Goal: Task Accomplishment & Management: Manage account settings

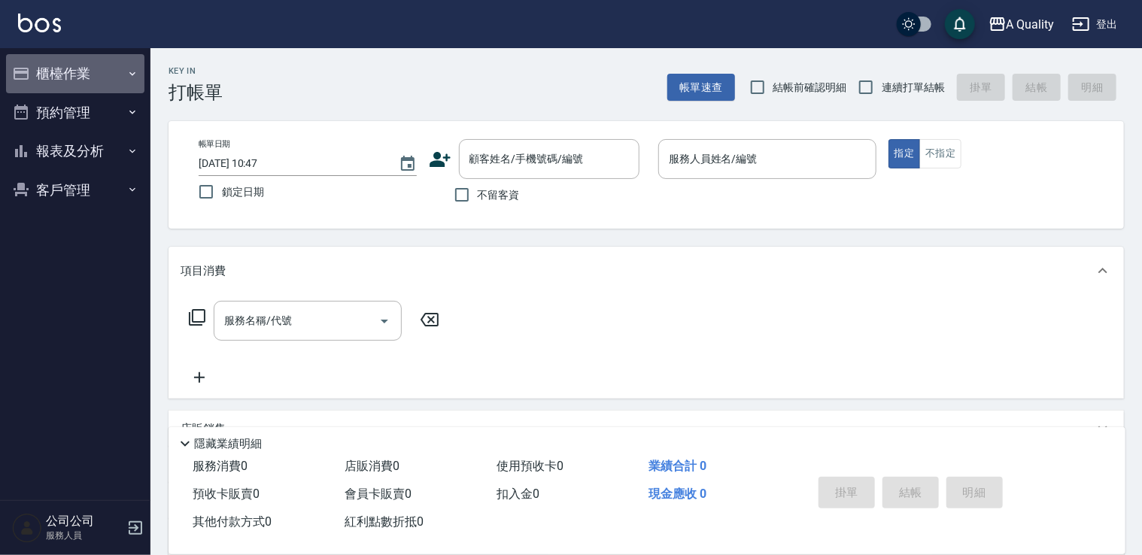
click at [93, 85] on button "櫃檯作業" at bounding box center [75, 73] width 138 height 39
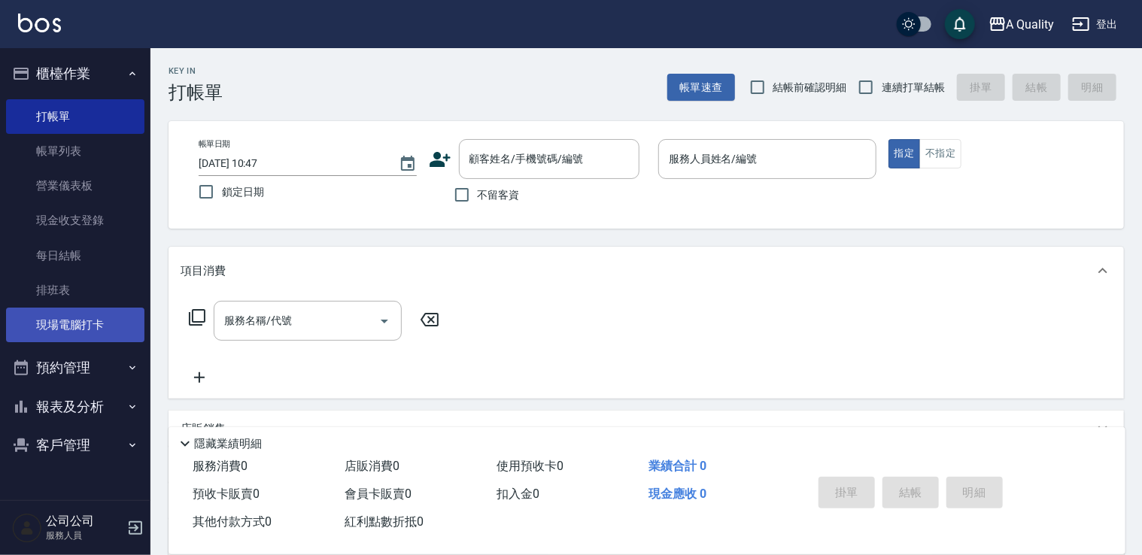
click at [96, 320] on link "現場電腦打卡" at bounding box center [75, 325] width 138 height 35
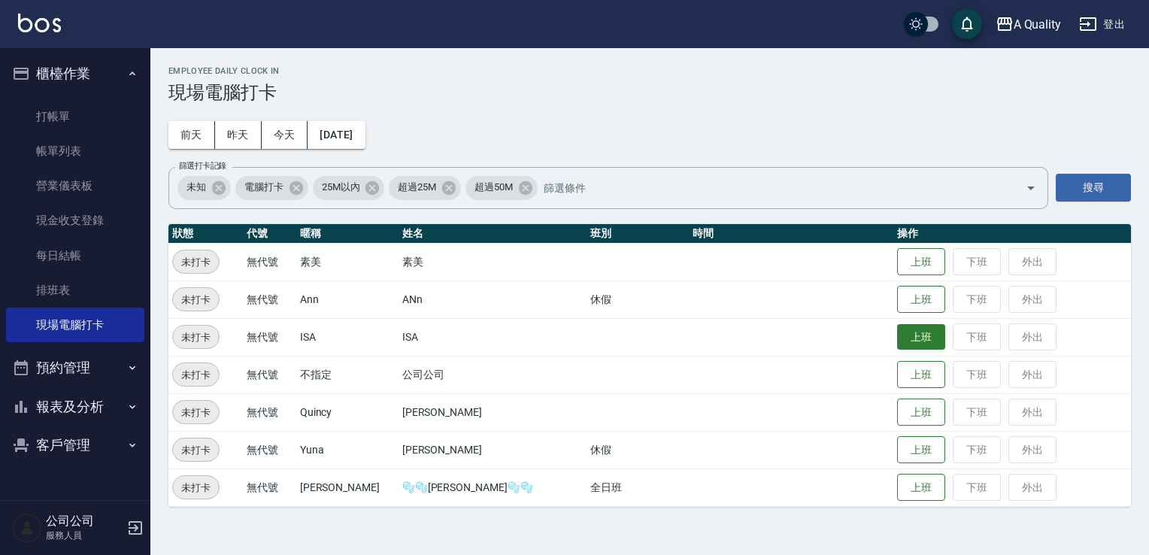
click at [897, 338] on button "上班" at bounding box center [921, 337] width 48 height 26
click at [59, 359] on button "預約管理" at bounding box center [75, 367] width 138 height 39
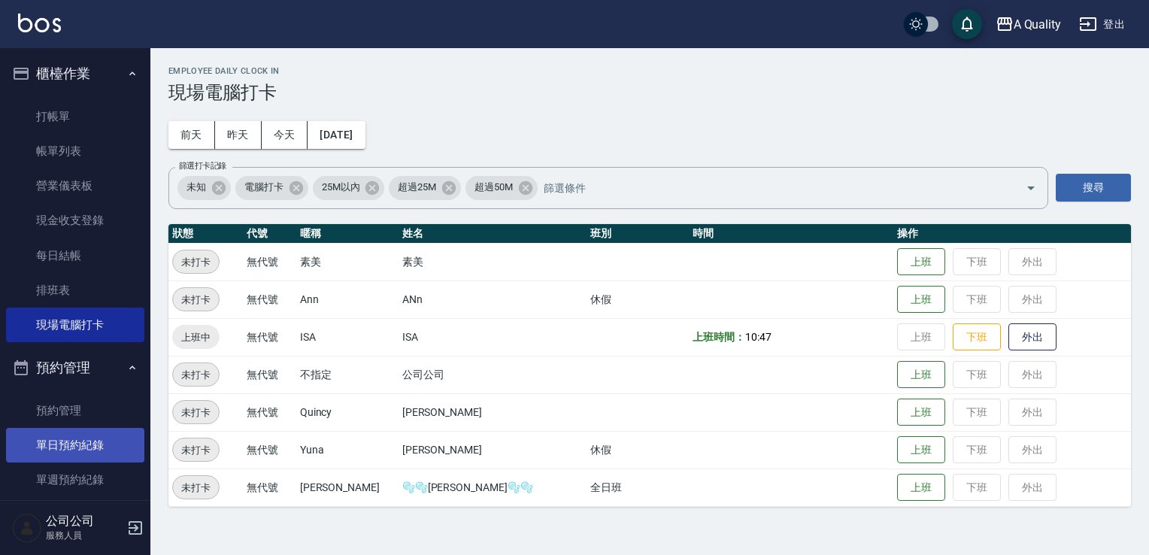
click at [69, 456] on link "單日預約紀錄" at bounding box center [75, 445] width 138 height 35
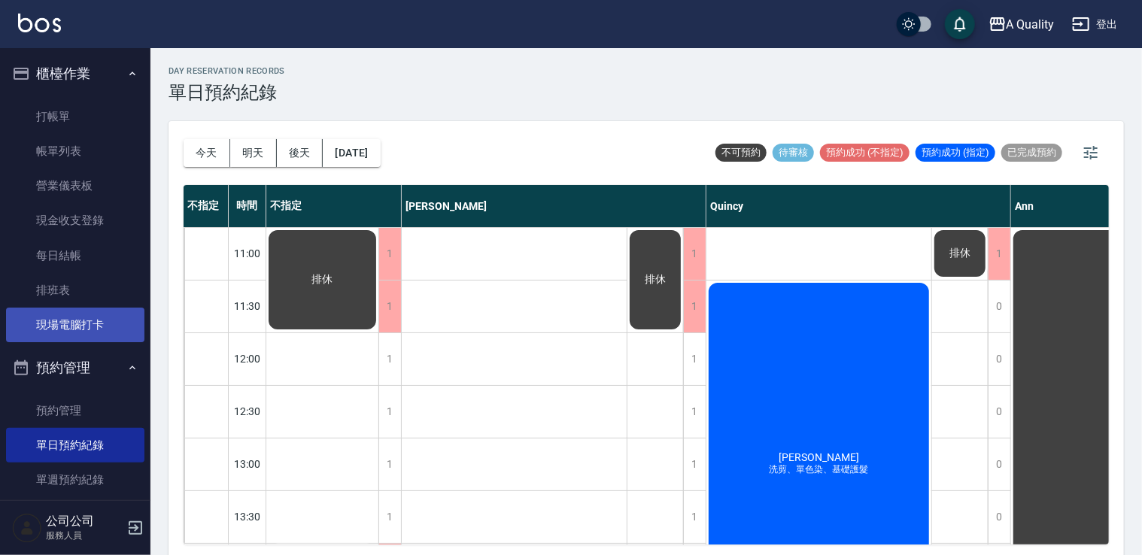
click at [74, 329] on link "現場電腦打卡" at bounding box center [75, 325] width 138 height 35
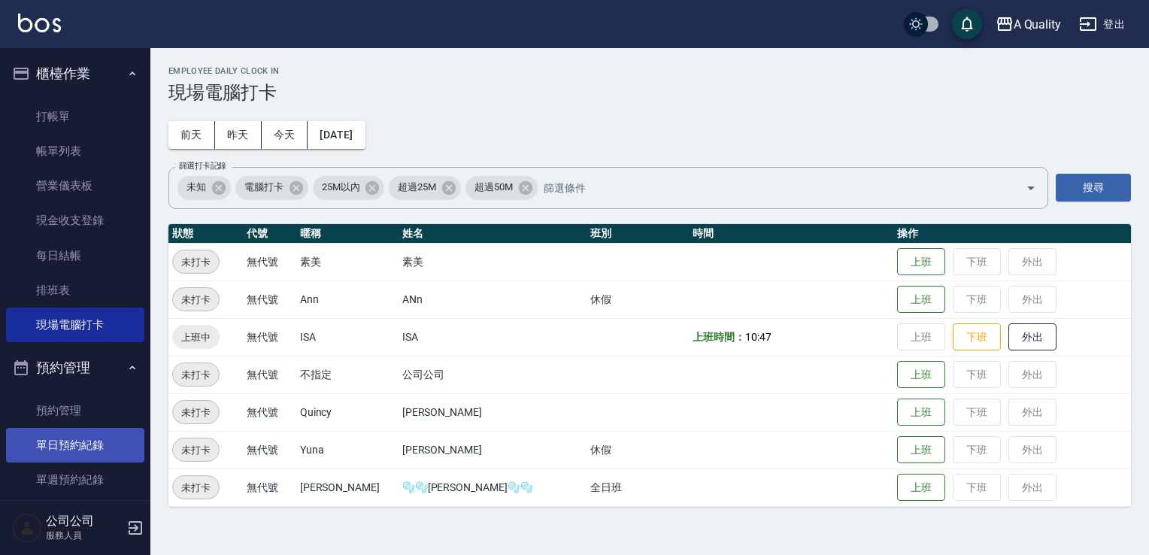
click at [99, 448] on link "單日預約紀錄" at bounding box center [75, 445] width 138 height 35
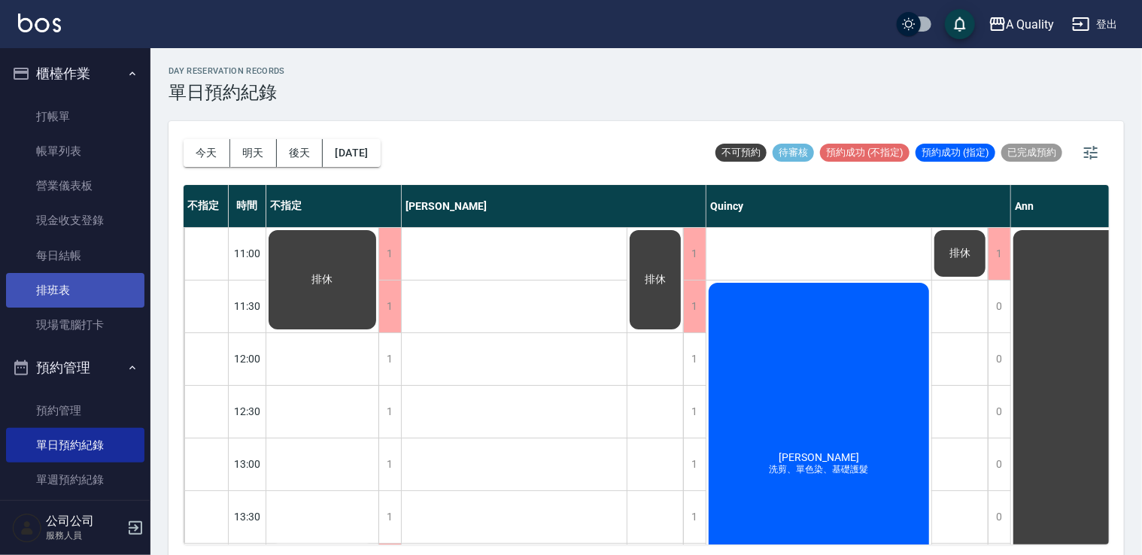
click at [81, 288] on link "排班表" at bounding box center [75, 290] width 138 height 35
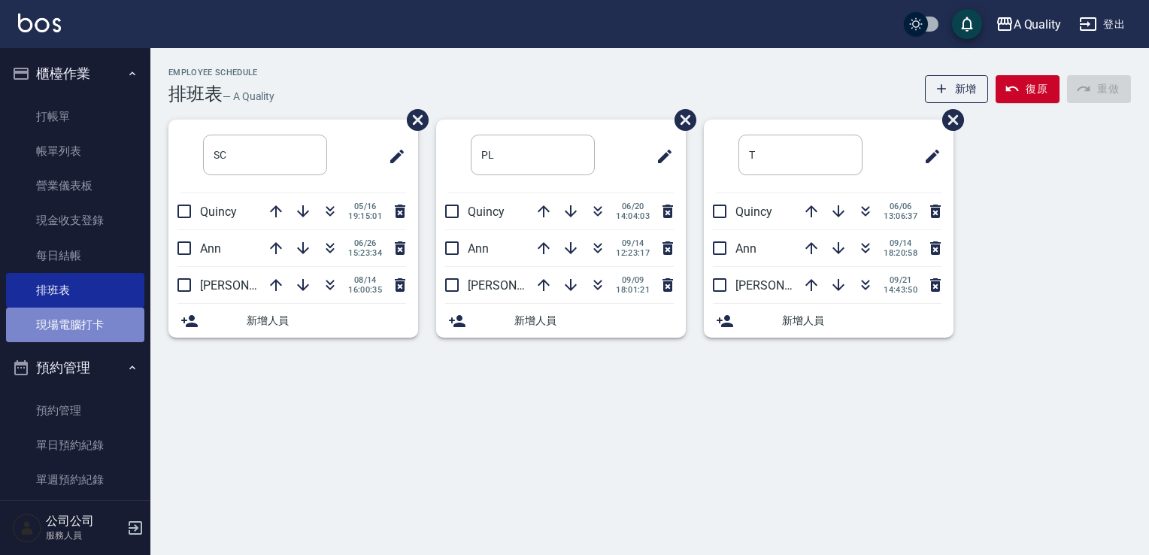
click at [92, 321] on link "現場電腦打卡" at bounding box center [75, 325] width 138 height 35
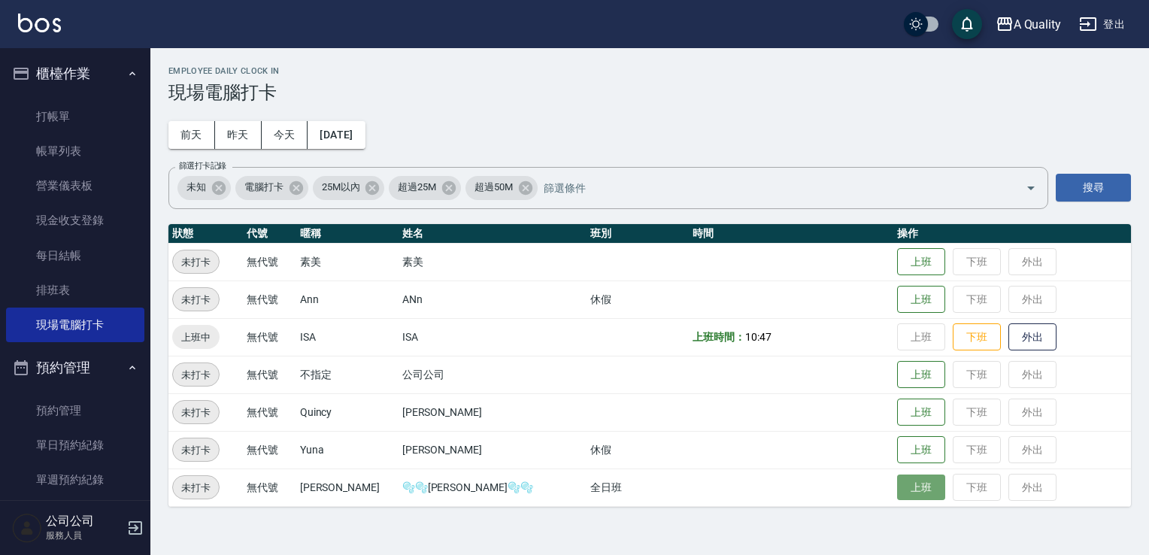
click at [897, 488] on button "上班" at bounding box center [921, 488] width 48 height 26
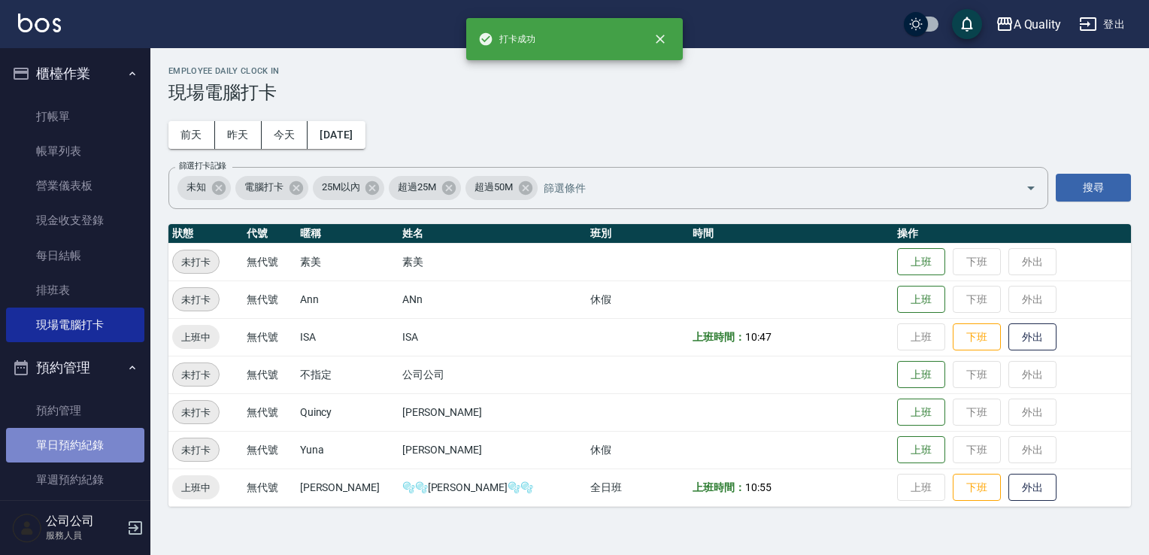
click at [84, 447] on link "單日預約紀錄" at bounding box center [75, 445] width 138 height 35
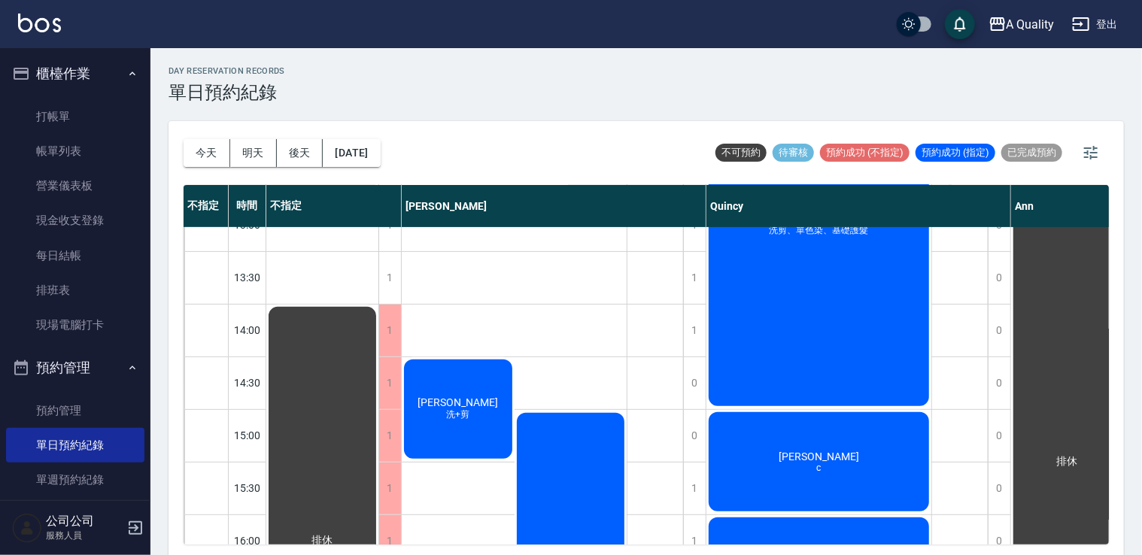
scroll to position [150, 0]
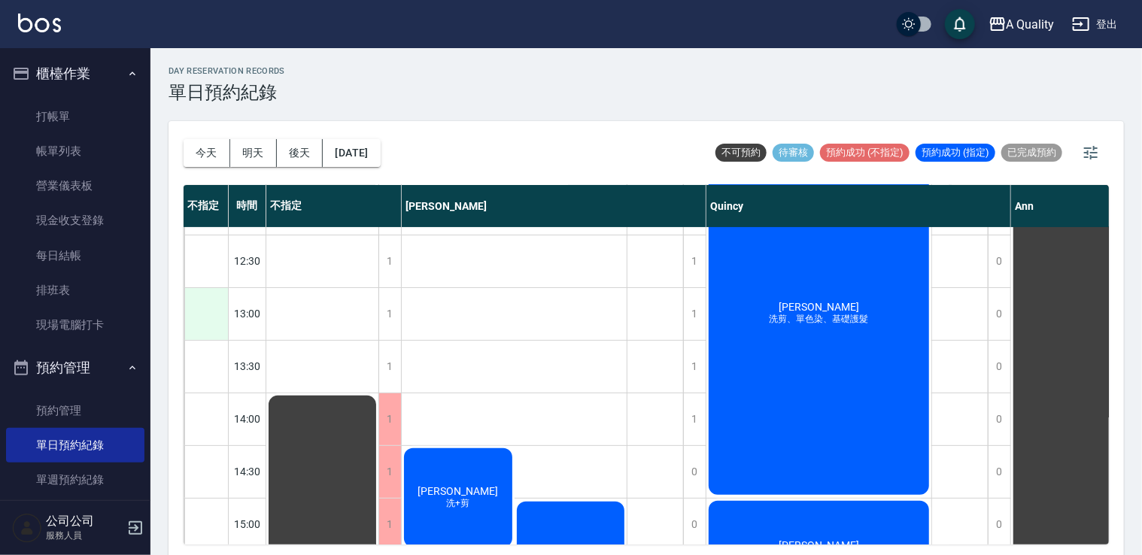
click at [210, 323] on div at bounding box center [206, 314] width 44 height 52
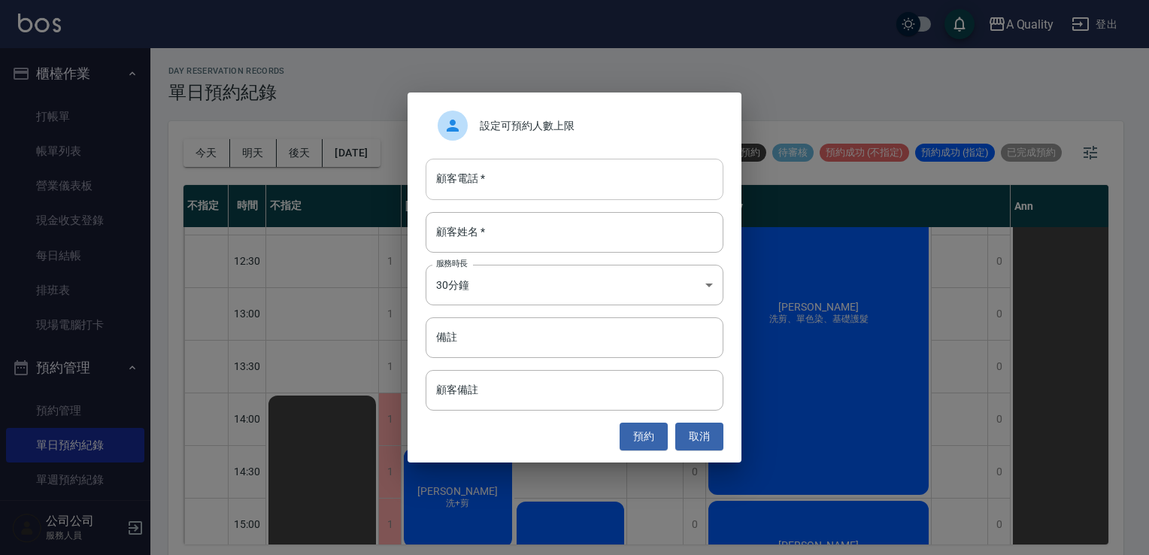
click at [520, 177] on input "顧客電話   *" at bounding box center [575, 179] width 298 height 41
type input "0937521304"
click at [546, 237] on input "顧客姓名   *" at bounding box center [575, 232] width 298 height 41
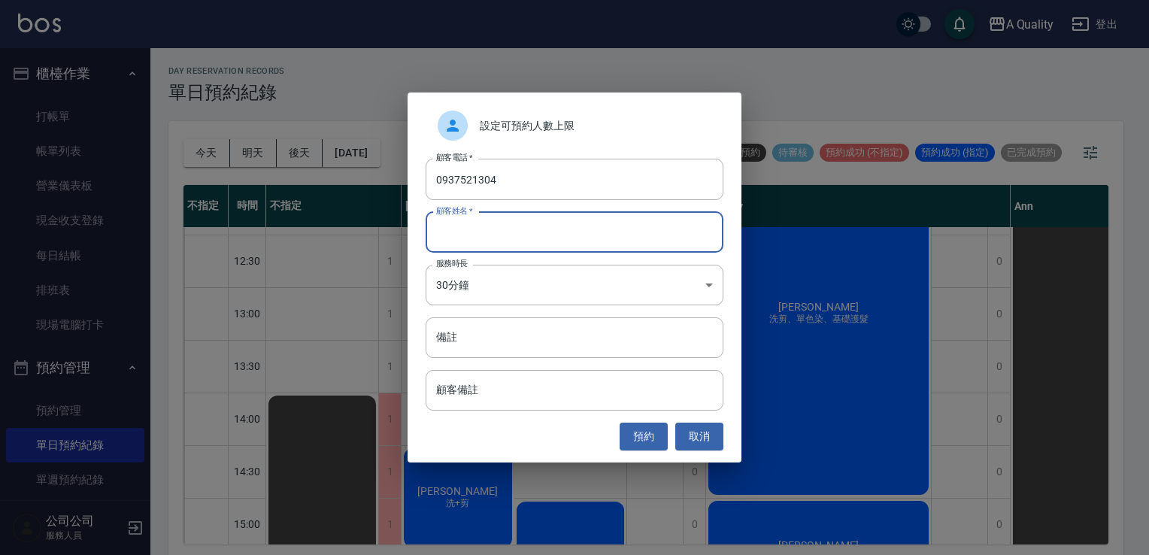
type input "d"
type input "黃s"
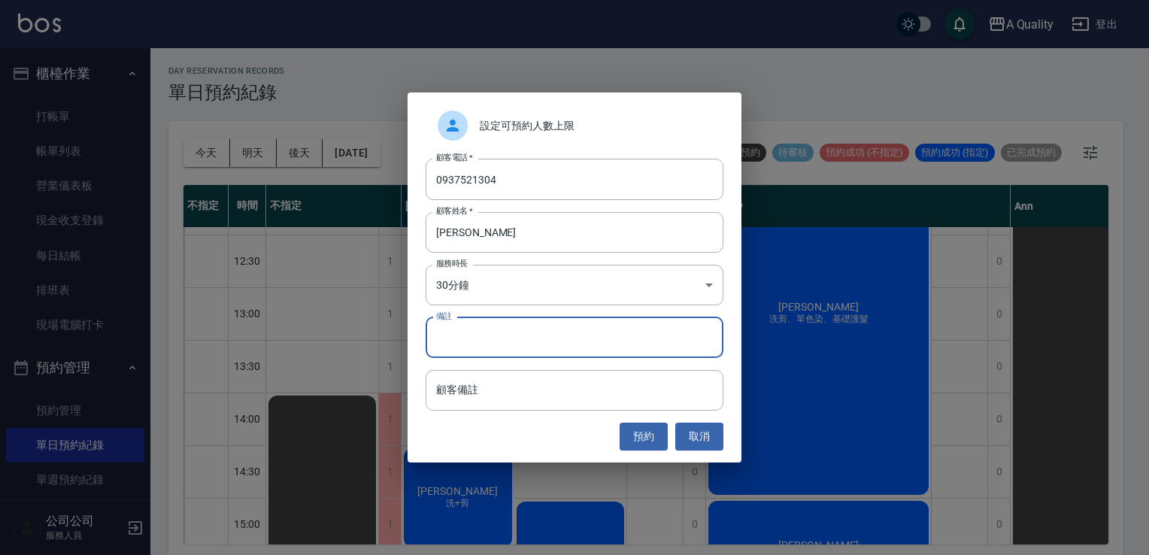
click at [503, 316] on div "設定可預約人數上限 顧客電話   * 0937521304 顧客電話   * 顧客姓名   * 黃s 顧客姓名   * 服務時長 30分鐘 1 服務時長 備註…" at bounding box center [575, 276] width 334 height 369
type input "c"
click at [627, 430] on button "預約" at bounding box center [644, 437] width 48 height 28
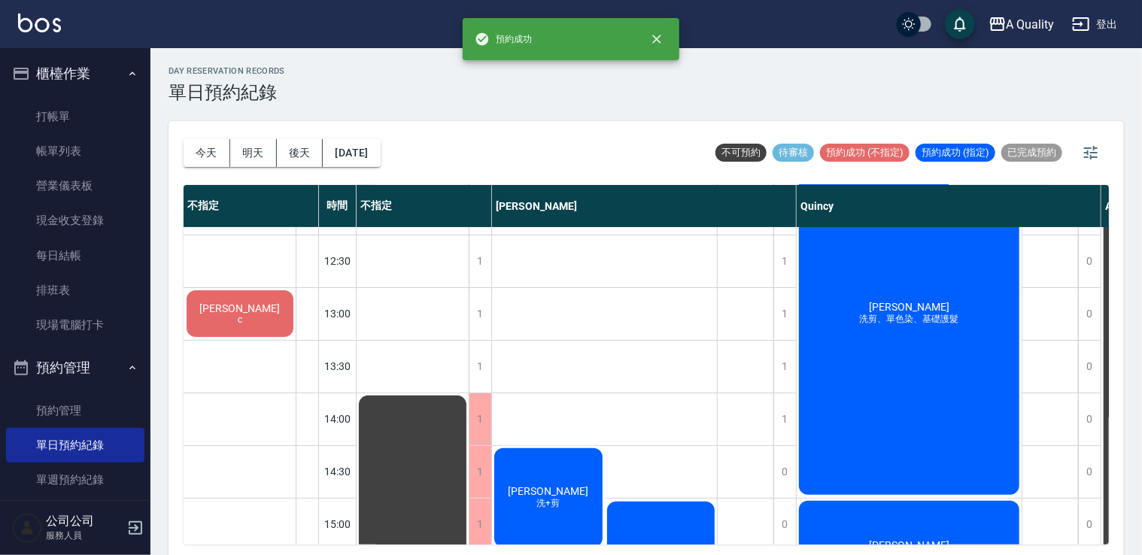
click at [267, 316] on div "黃s c" at bounding box center [239, 313] width 111 height 51
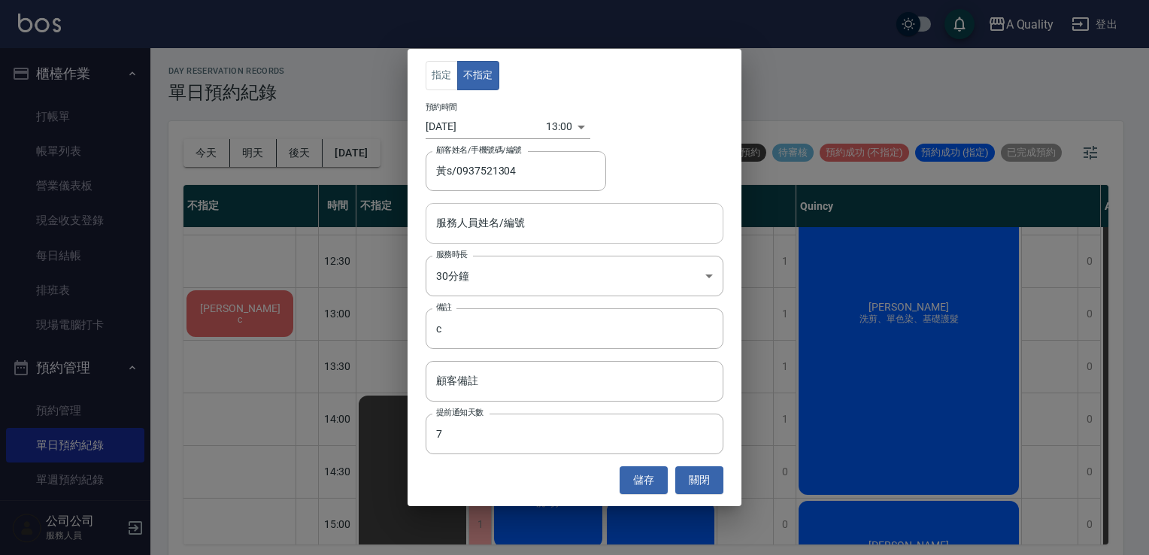
click at [514, 223] on input "服務人員姓名/編號" at bounding box center [574, 223] width 284 height 26
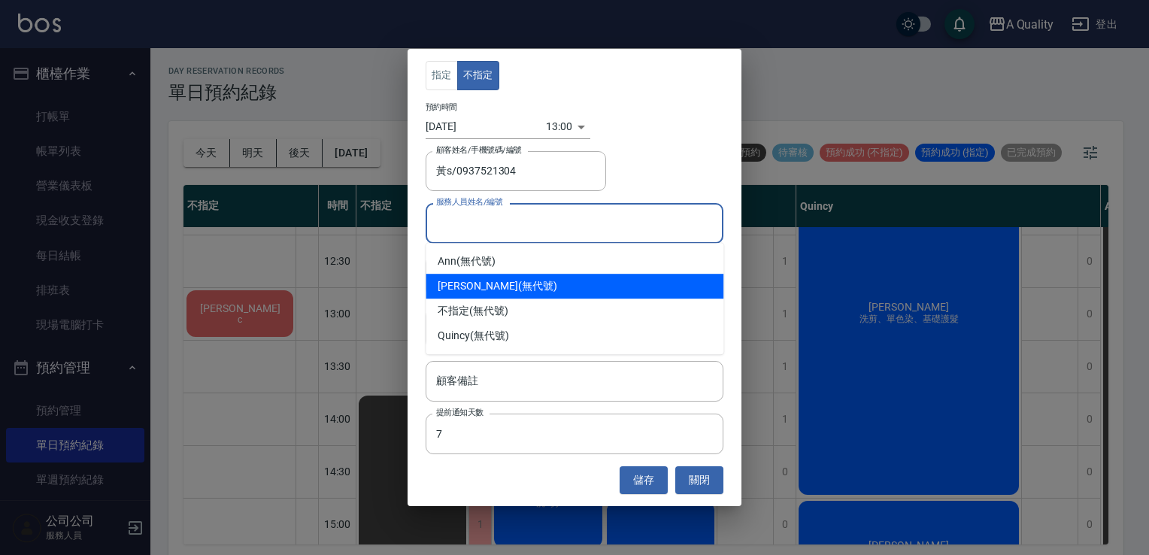
drag, startPoint x: 479, startPoint y: 277, endPoint x: 596, endPoint y: 393, distance: 164.8
click at [481, 277] on div "Taylor (無代號)" at bounding box center [575, 286] width 298 height 25
type input "Taylor(無代號)"
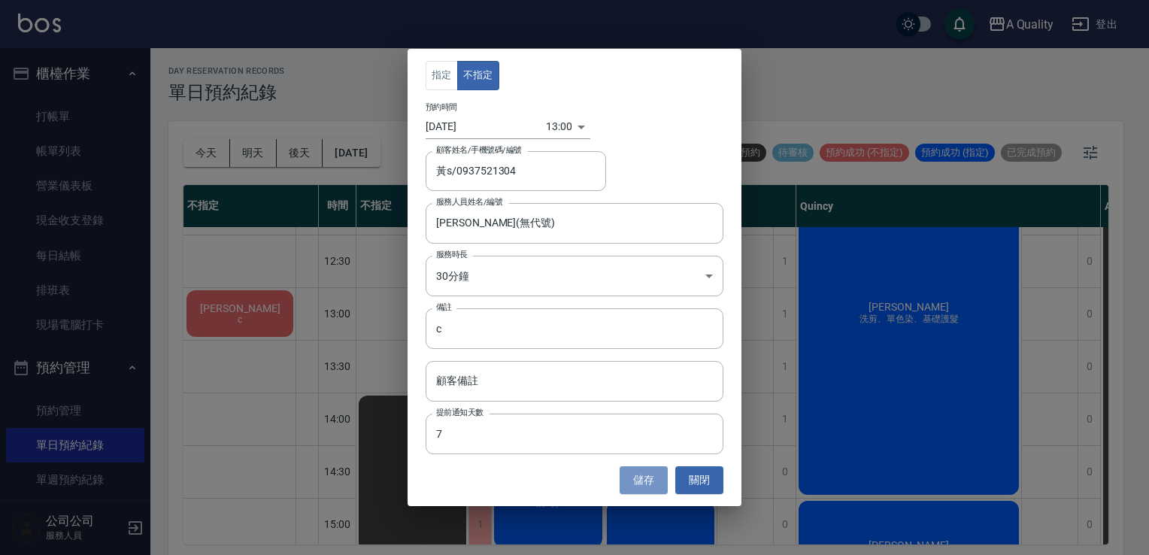
drag, startPoint x: 650, startPoint y: 481, endPoint x: 651, endPoint y: 474, distance: 7.7
click at [650, 481] on button "儲存" at bounding box center [644, 480] width 48 height 28
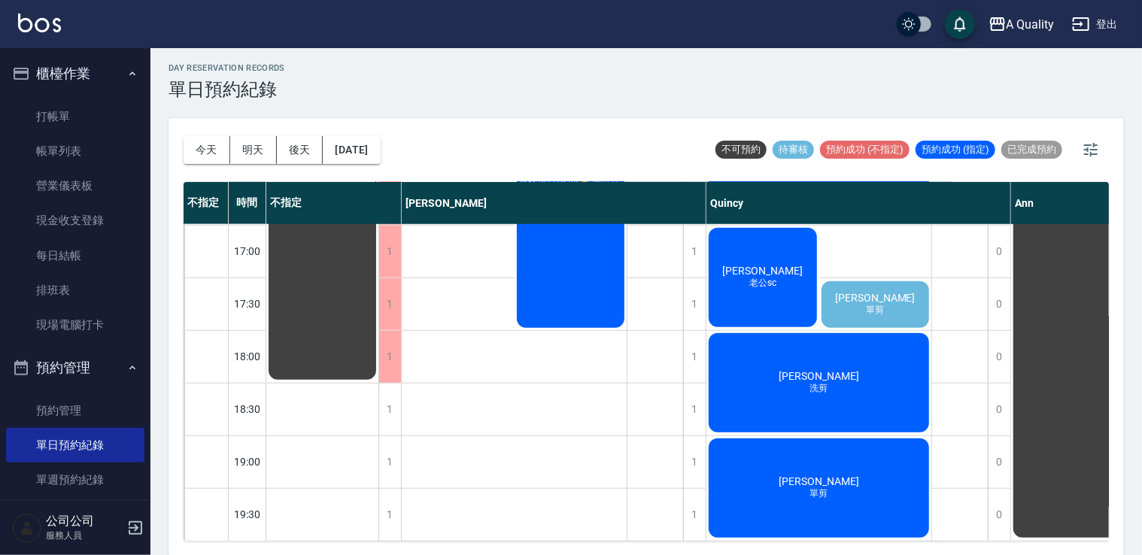
scroll to position [4, 0]
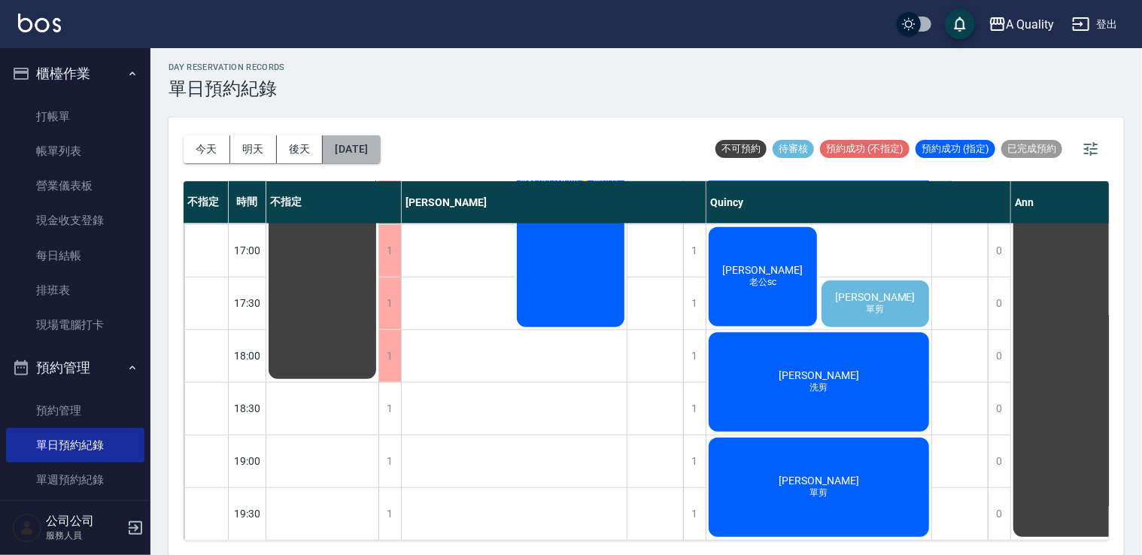
click at [371, 146] on button "2025/09/25" at bounding box center [351, 149] width 57 height 28
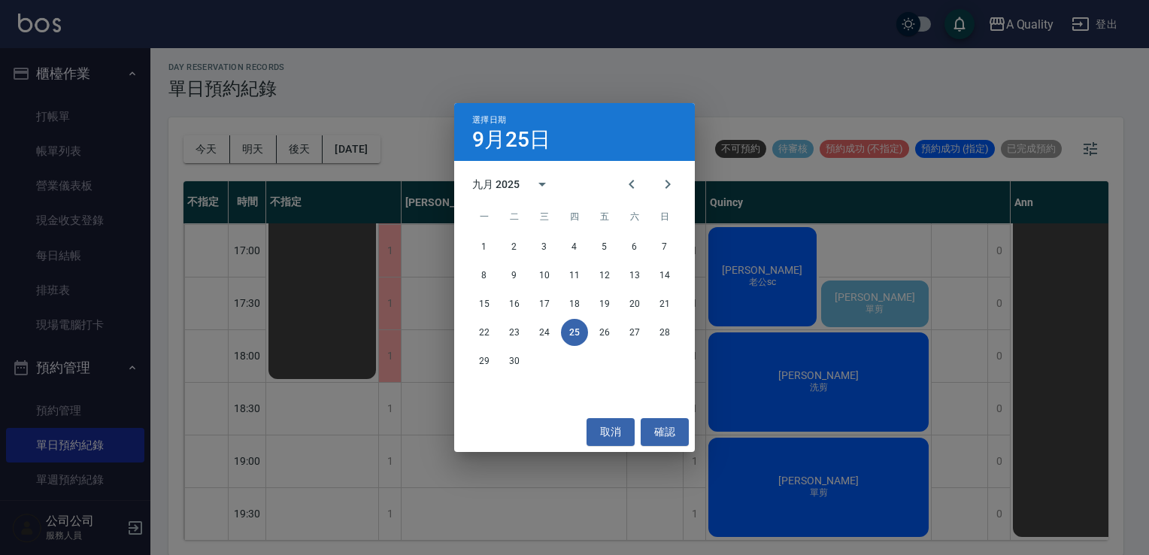
click at [262, 156] on div "選擇日期 9月25日 九月 2025 一 二 三 四 五 六 日 1 2 3 4 5 6 7 8 9 10 11 12 13 14 15 16 17 18 1…" at bounding box center [574, 277] width 1149 height 555
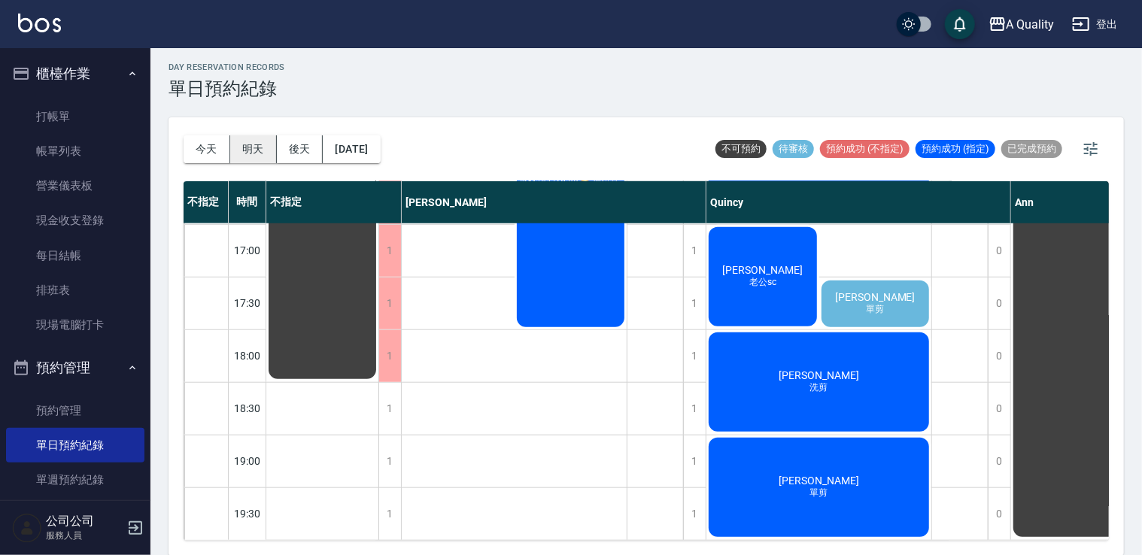
click at [239, 148] on button "明天" at bounding box center [253, 149] width 47 height 28
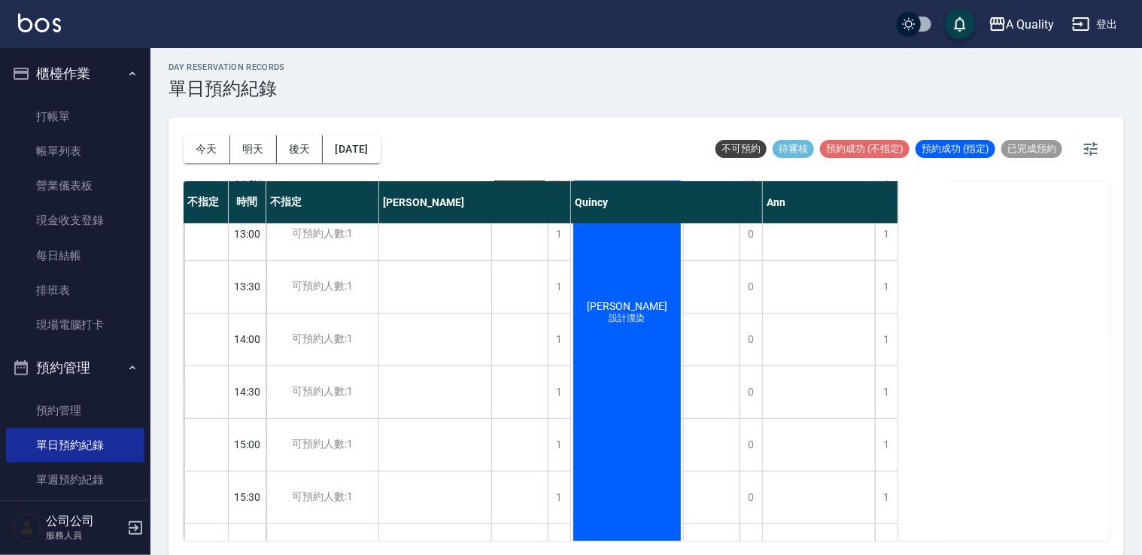
scroll to position [175, 0]
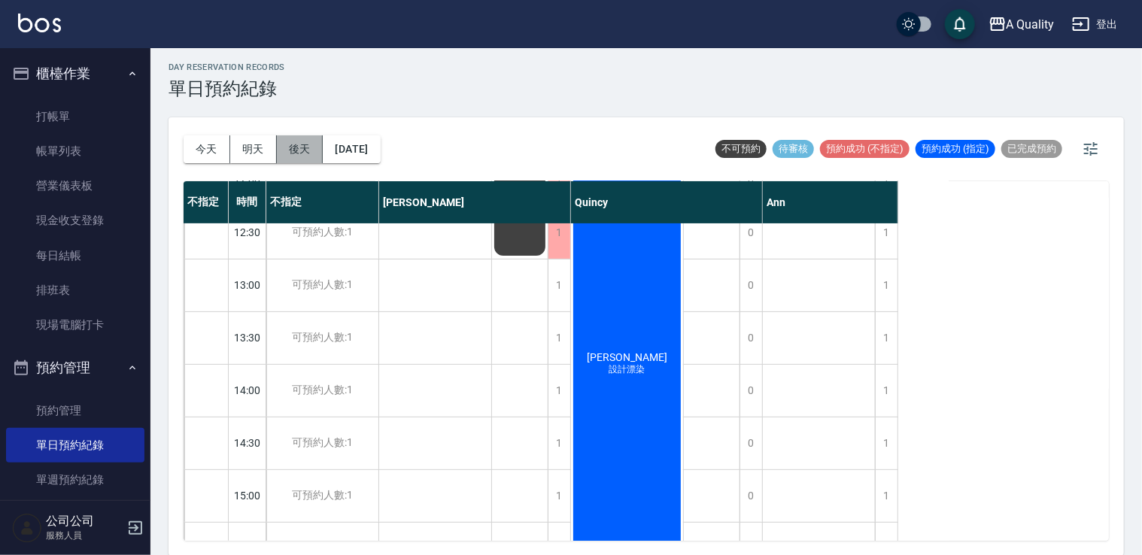
click at [304, 149] on button "後天" at bounding box center [300, 149] width 47 height 28
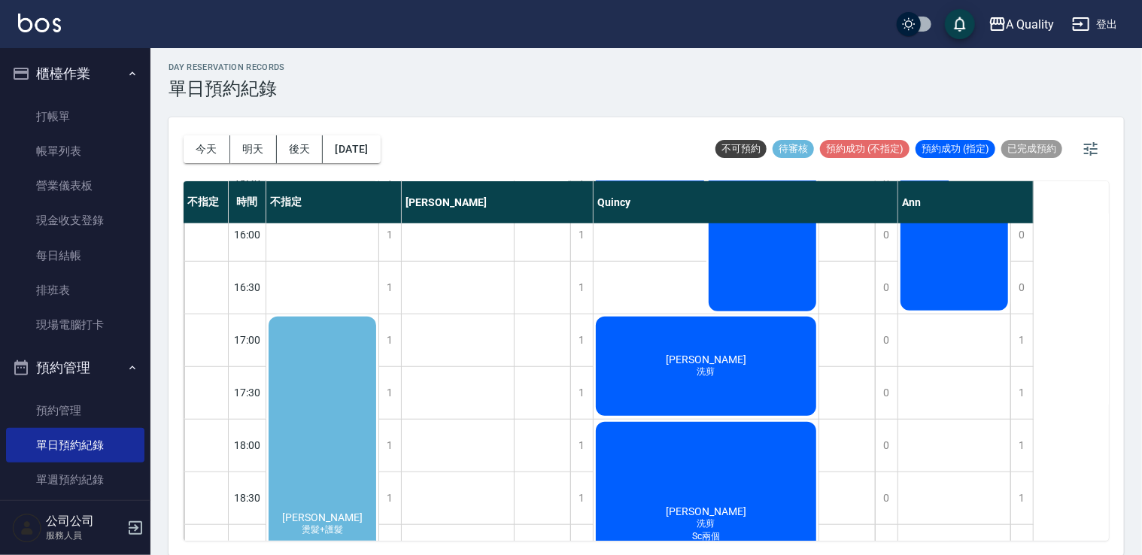
scroll to position [602, 0]
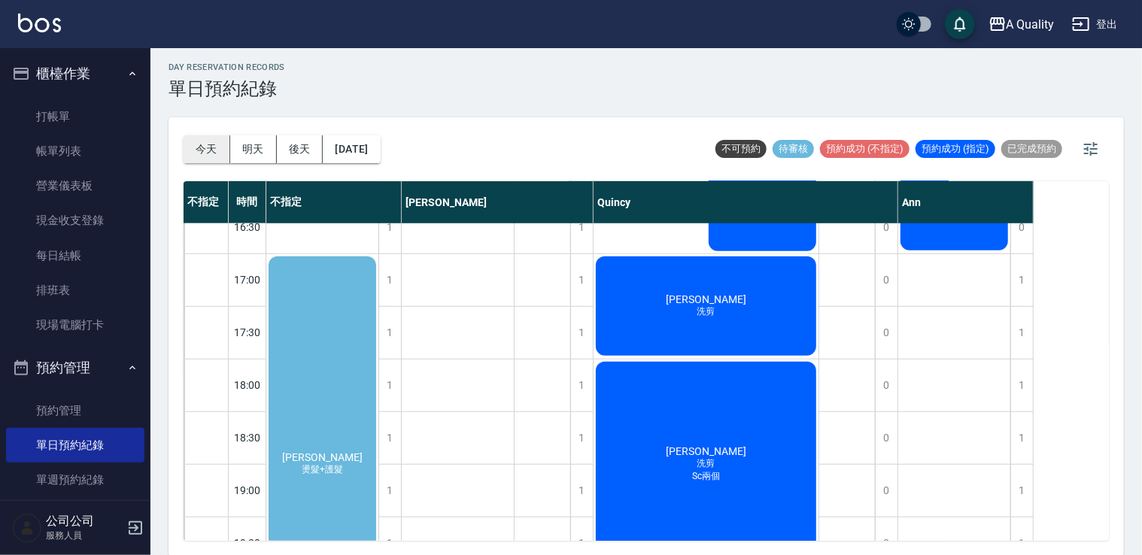
click at [199, 160] on button "今天" at bounding box center [206, 149] width 47 height 28
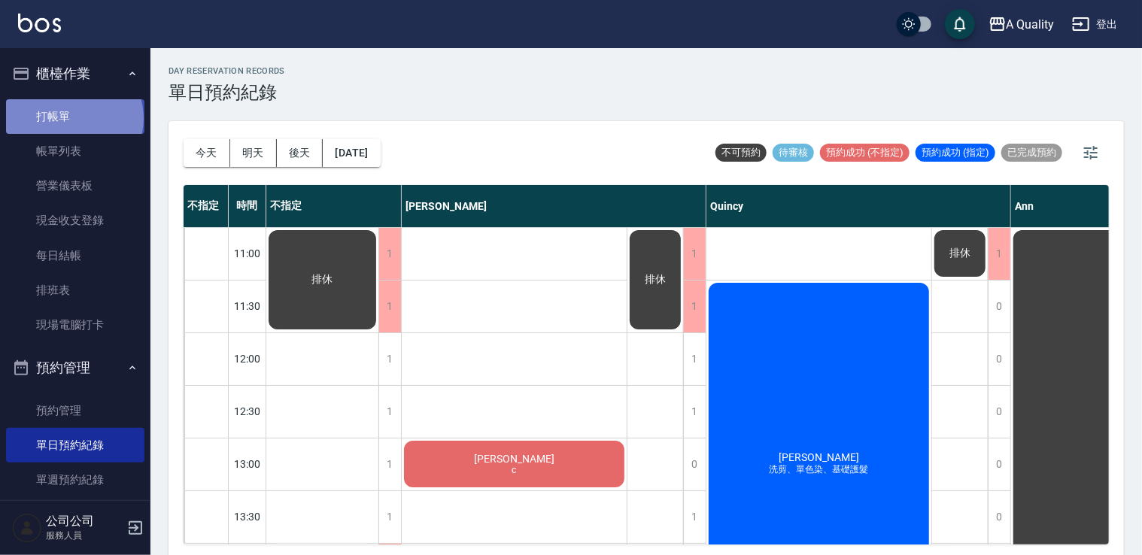
click at [73, 118] on link "打帳單" at bounding box center [75, 116] width 138 height 35
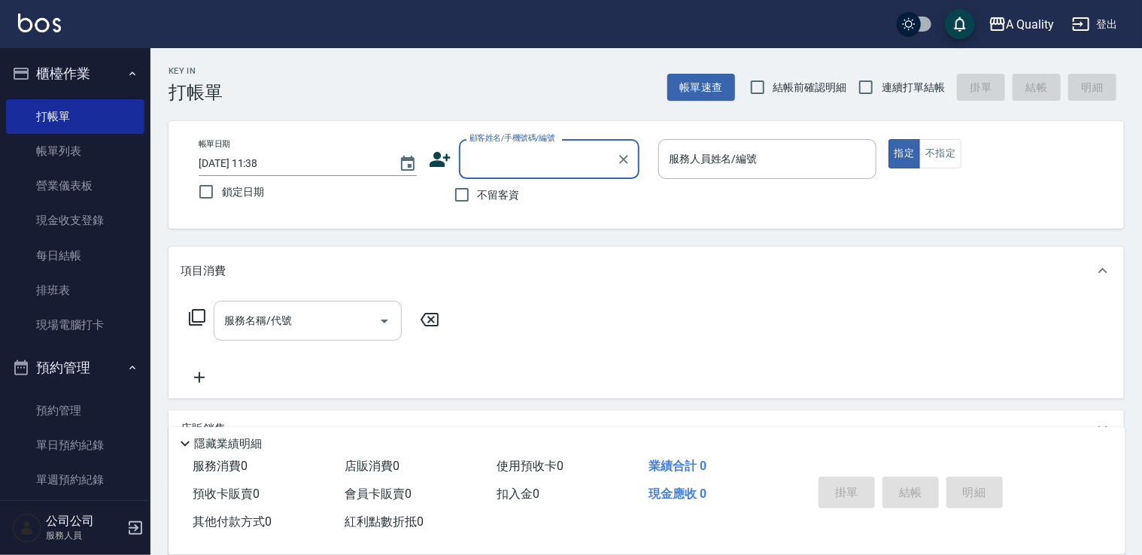
click at [335, 326] on input "服務名稱/代號" at bounding box center [296, 321] width 152 height 26
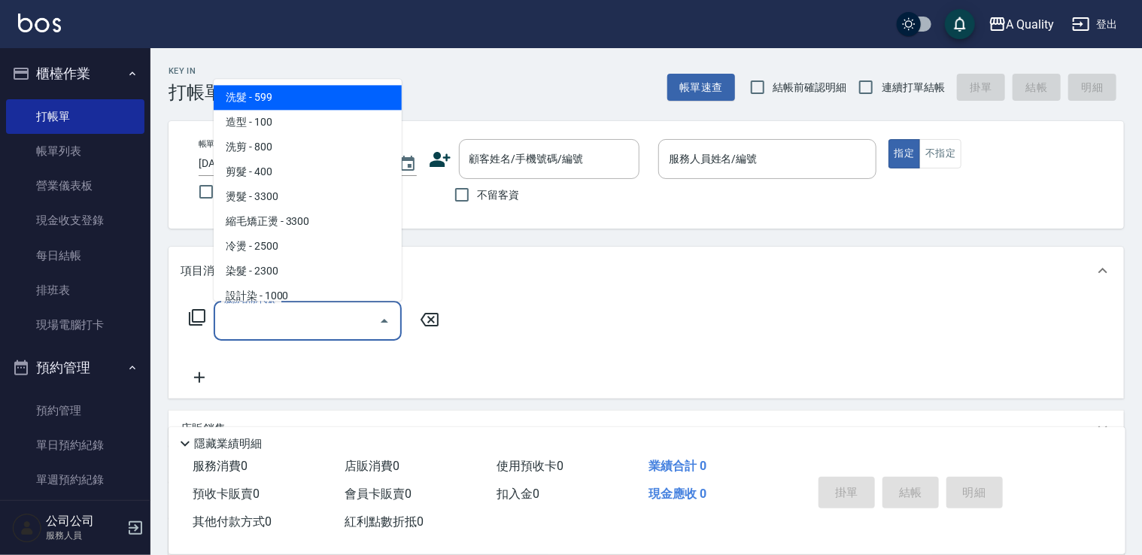
click at [283, 100] on span "洗髮 - 599" at bounding box center [308, 97] width 188 height 25
type input "洗髮(101)"
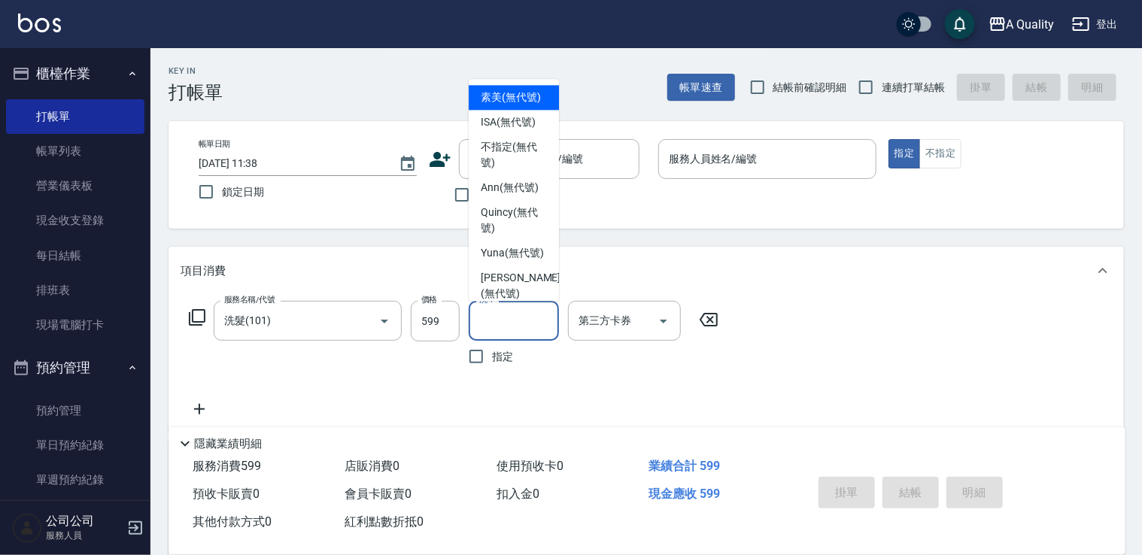
click at [492, 317] on input "洗-1" at bounding box center [513, 321] width 77 height 26
click at [502, 135] on div "ISA (無代號)" at bounding box center [514, 122] width 90 height 25
type input "ISA(無代號)"
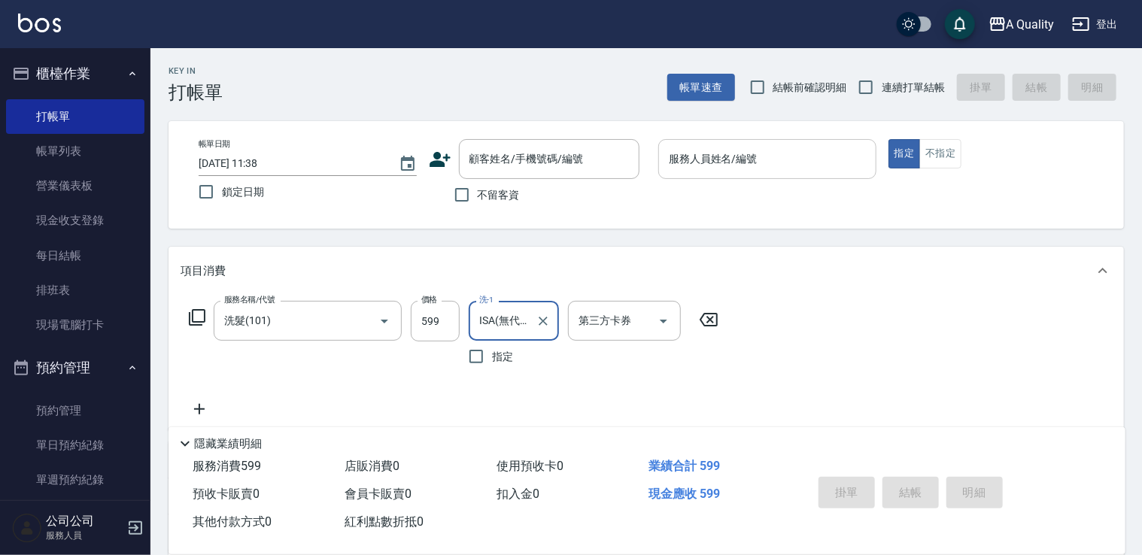
click at [734, 159] on input "服務人員姓名/編號" at bounding box center [767, 159] width 205 height 26
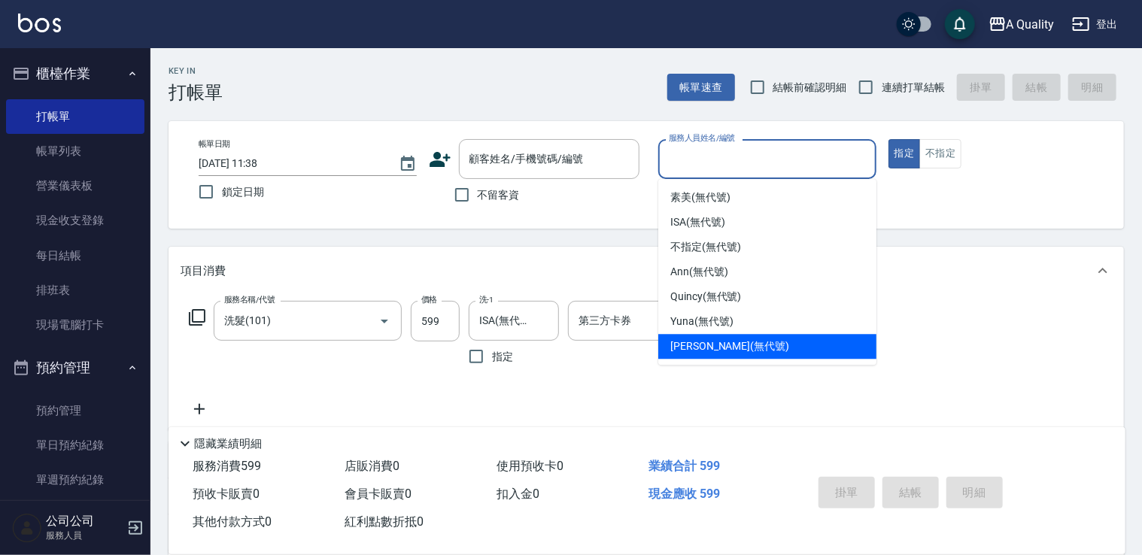
click at [752, 344] on div "Taylor (無代號)" at bounding box center [767, 346] width 218 height 25
type input "Taylor(無代號)"
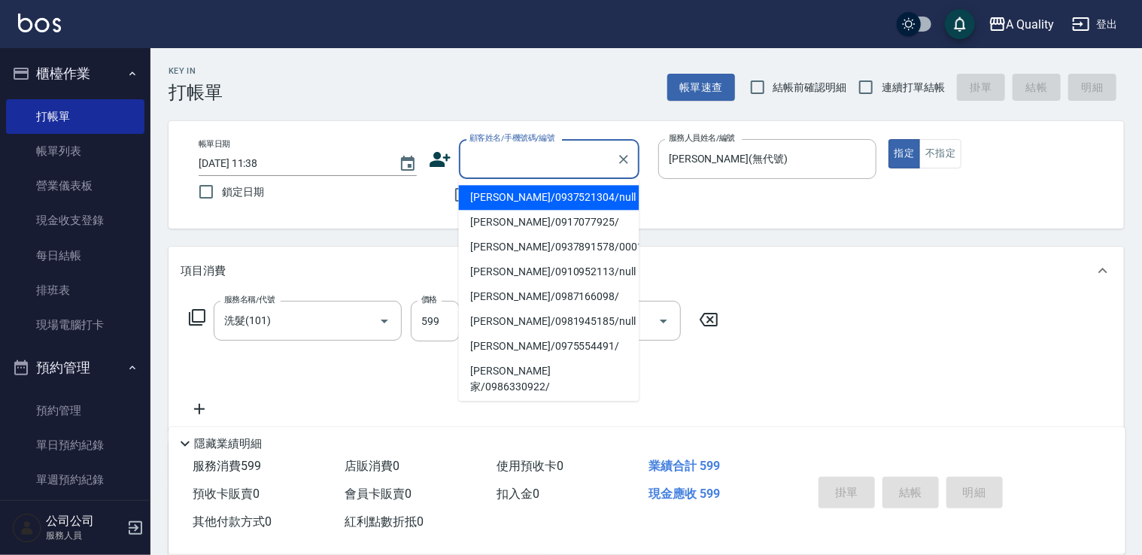
click at [496, 156] on input "顧客姓名/手機號碼/編號" at bounding box center [537, 159] width 144 height 26
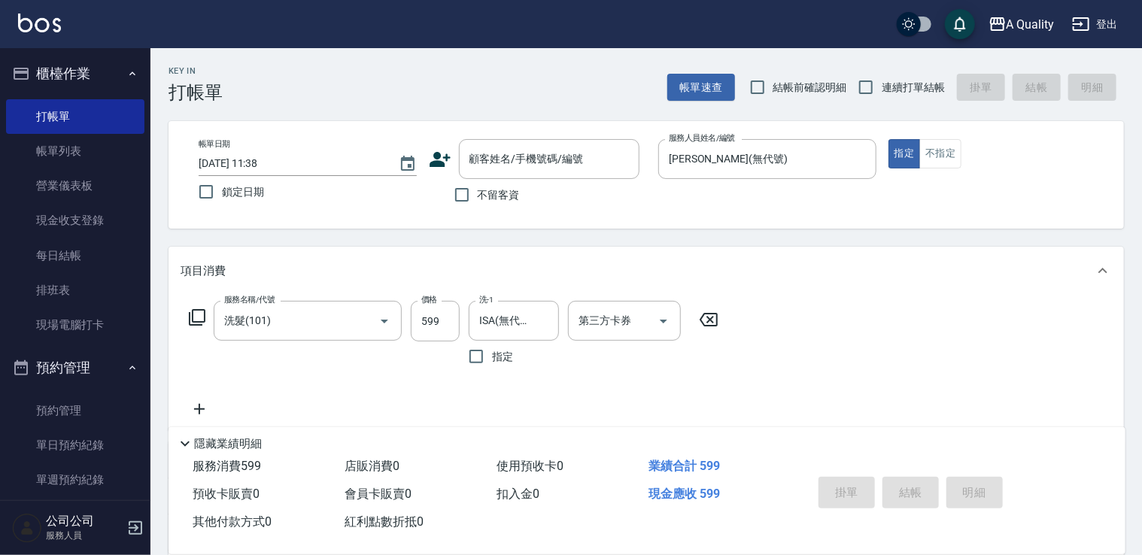
click at [871, 322] on div "服務名稱/代號 洗髮(101) 服務名稱/代號 價格 599 價格 洗-1 ISA(無代號) 洗-1 指定 第三方卡券 第三方卡券" at bounding box center [645, 362] width 955 height 135
click at [939, 144] on button "不指定" at bounding box center [940, 153] width 42 height 29
click at [466, 193] on input "不留客資" at bounding box center [462, 195] width 32 height 32
checkbox input "true"
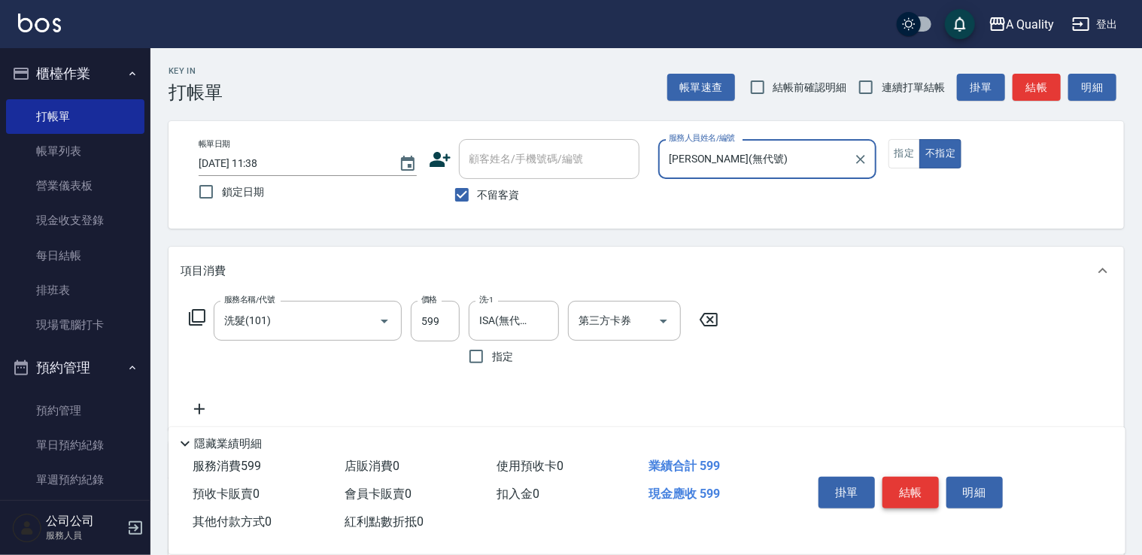
click at [916, 498] on button "結帳" at bounding box center [910, 493] width 56 height 32
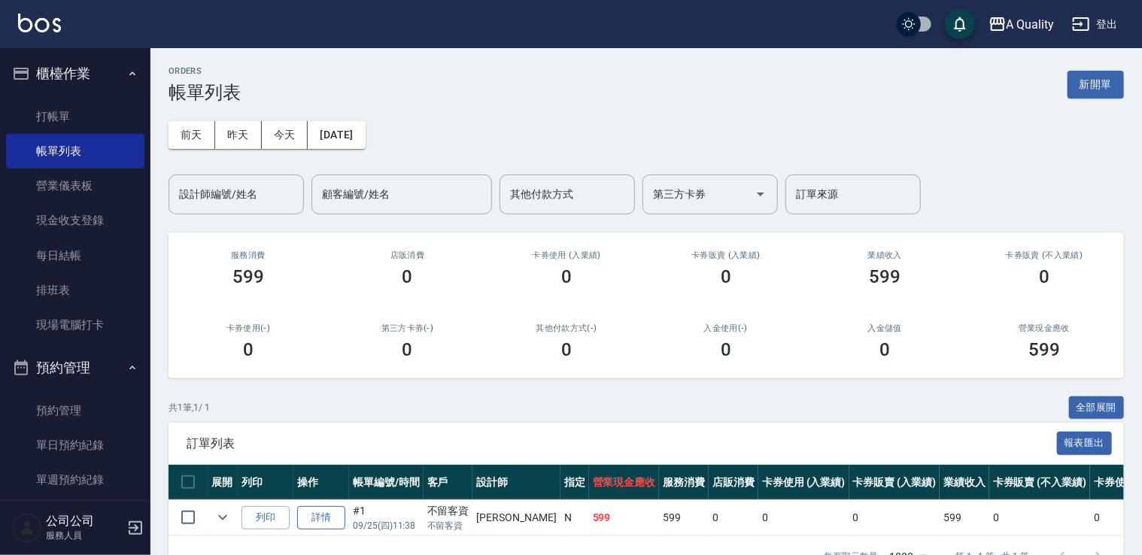
click at [317, 519] on link "詳情" at bounding box center [321, 517] width 48 height 23
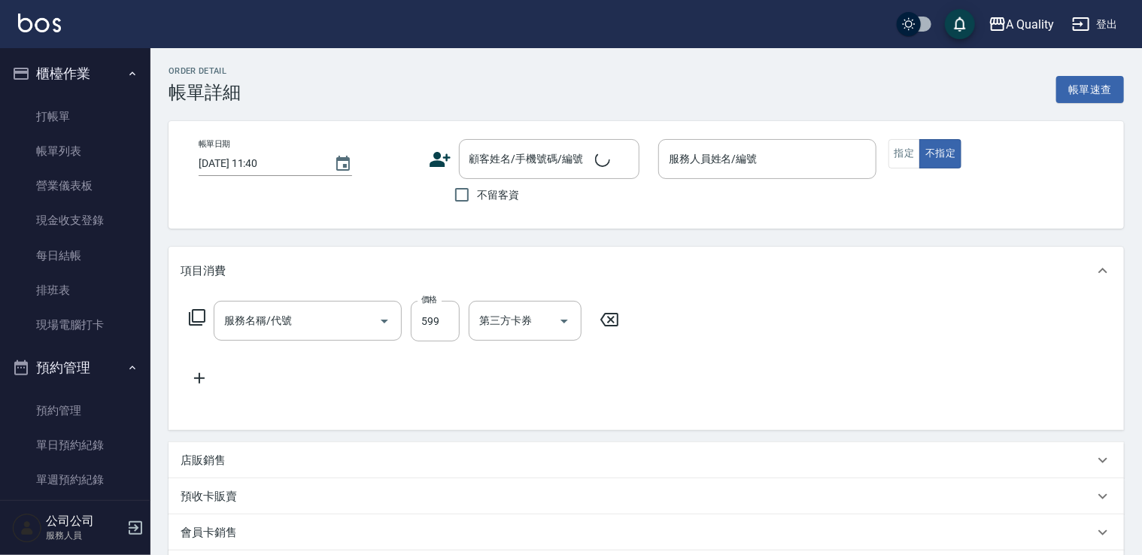
type input "2025/09/25 11:38"
checkbox input "true"
type input "Taylor(無代號)"
type input "洗髮(101)"
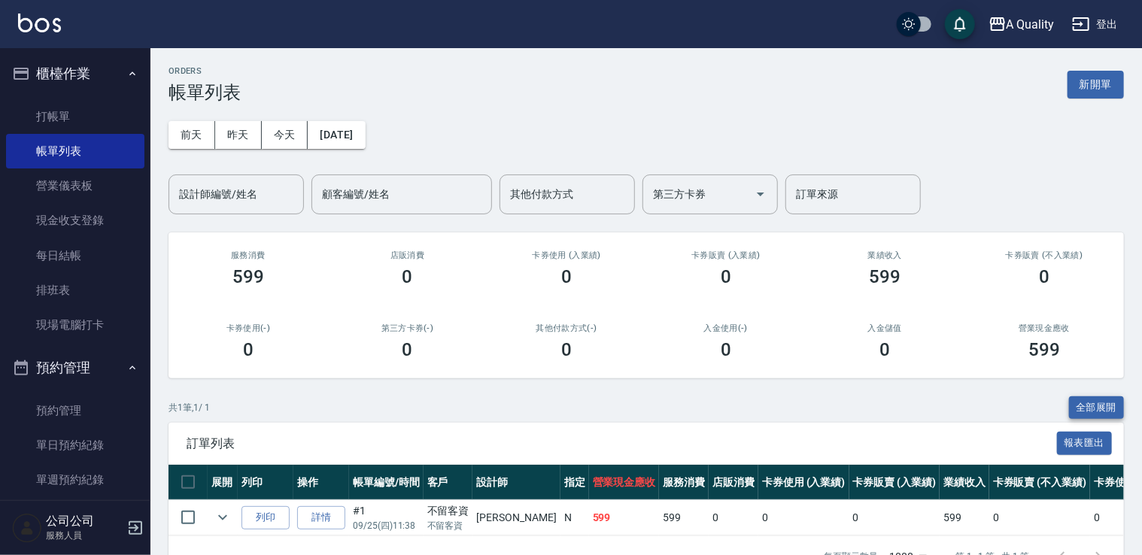
click at [1108, 410] on button "全部展開" at bounding box center [1097, 407] width 56 height 23
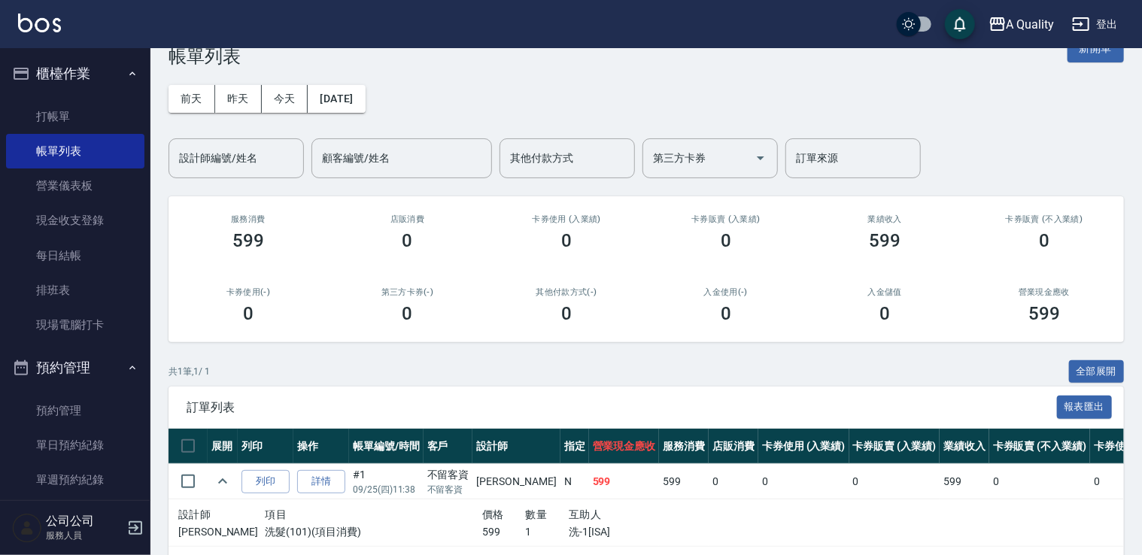
scroll to position [96, 0]
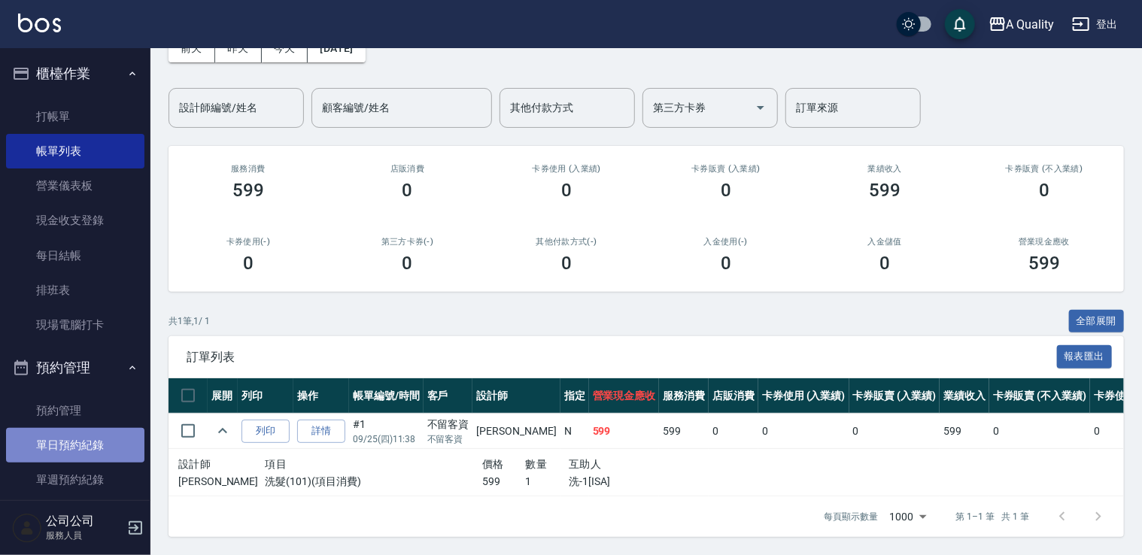
click at [84, 456] on link "單日預約紀錄" at bounding box center [75, 445] width 138 height 35
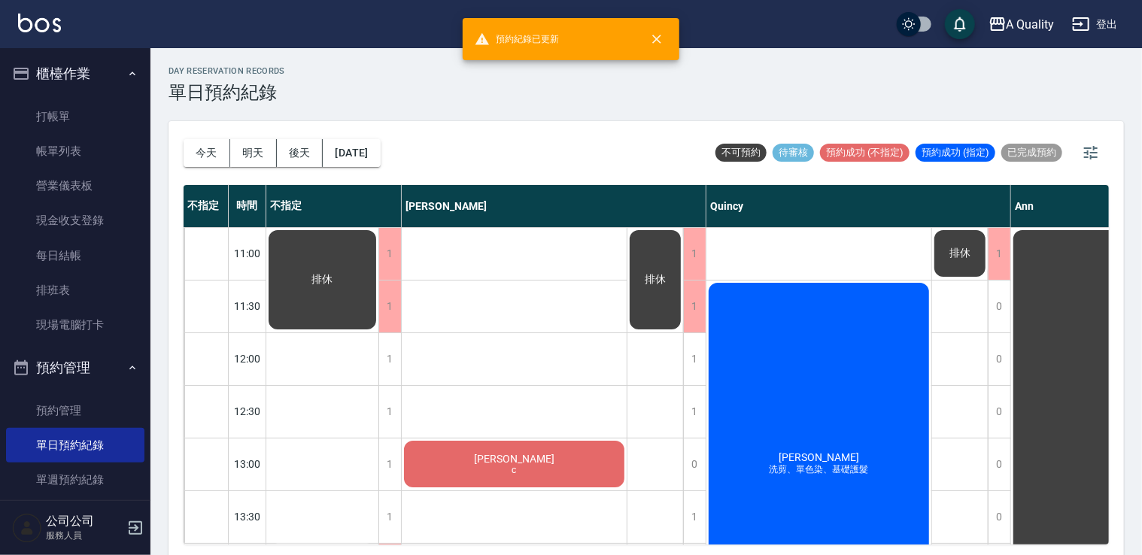
click at [824, 459] on span "[PERSON_NAME]" at bounding box center [818, 457] width 86 height 12
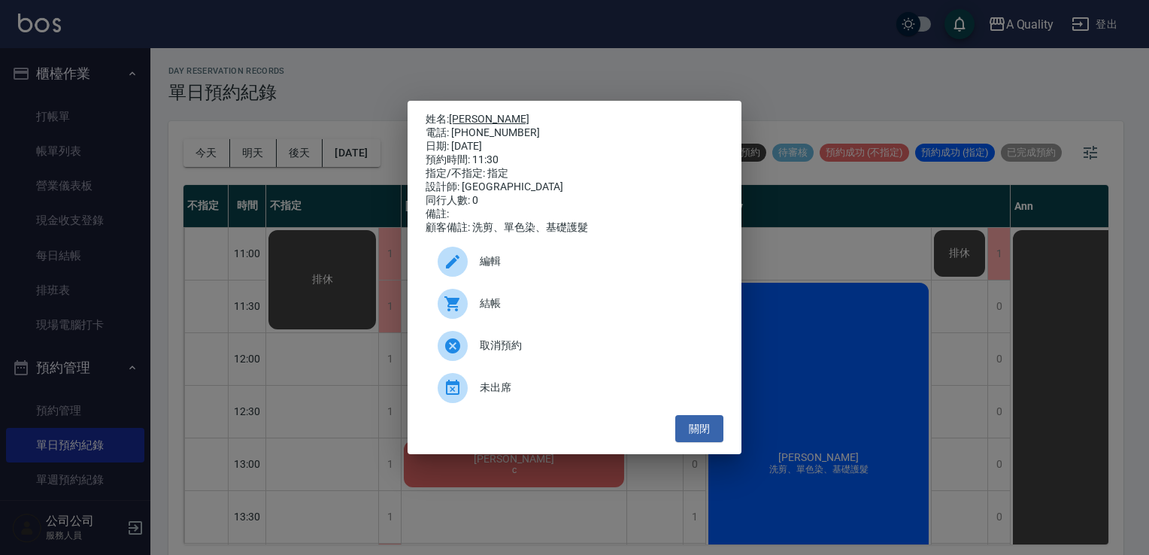
click at [473, 116] on link "[PERSON_NAME]" at bounding box center [489, 119] width 80 height 12
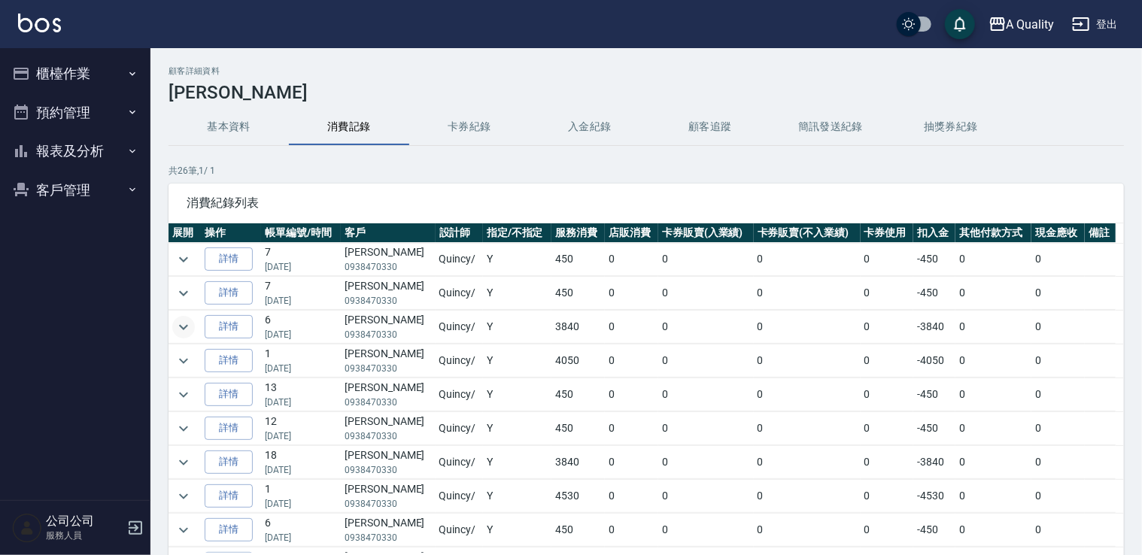
click at [180, 326] on icon "expand row" at bounding box center [183, 327] width 18 height 18
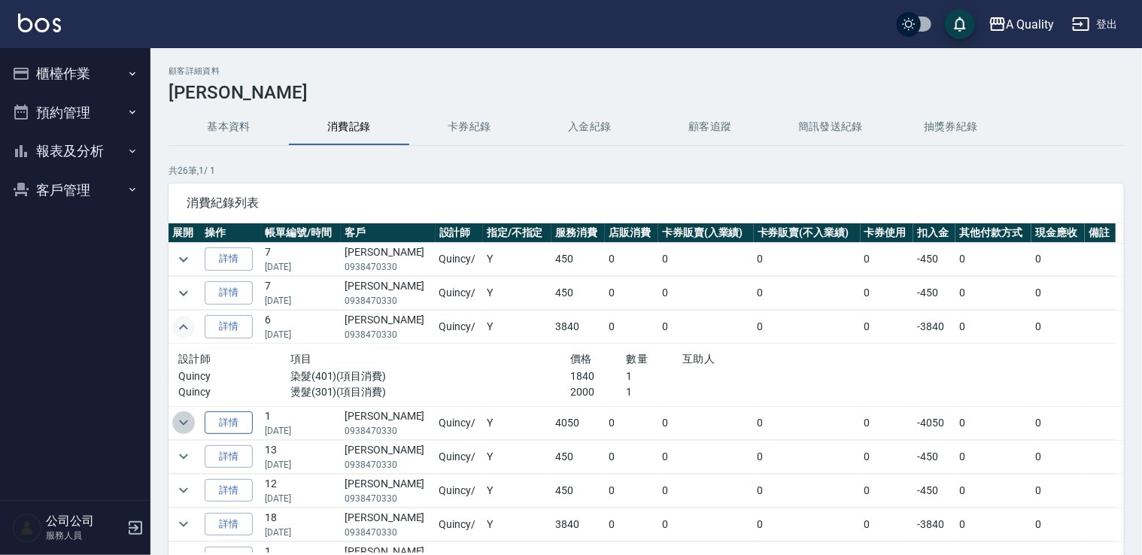
drag, startPoint x: 180, startPoint y: 421, endPoint x: 214, endPoint y: 425, distance: 33.3
click at [180, 423] on icon "expand row" at bounding box center [183, 423] width 18 height 18
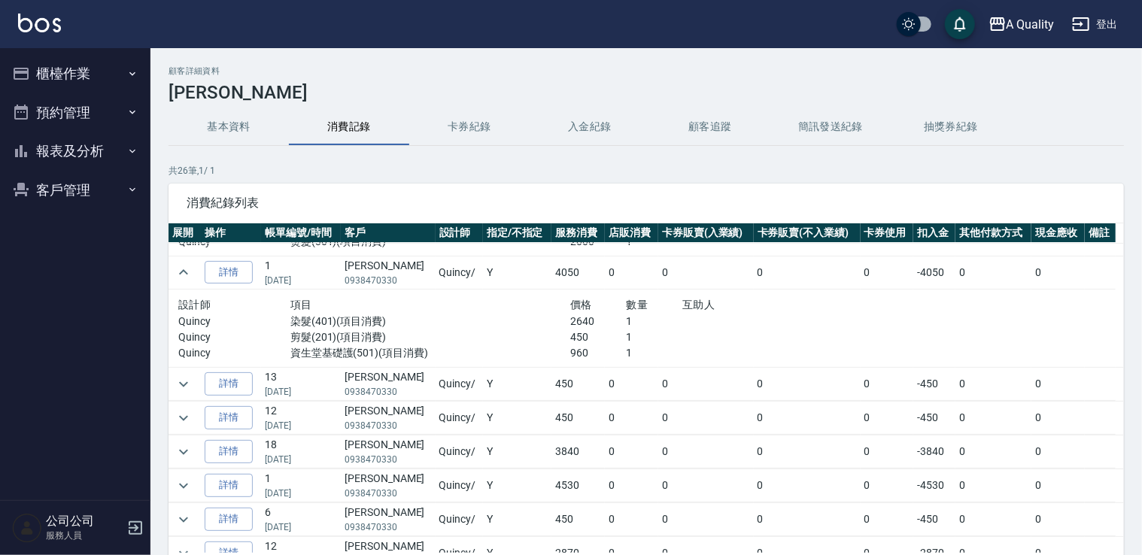
scroll to position [226, 0]
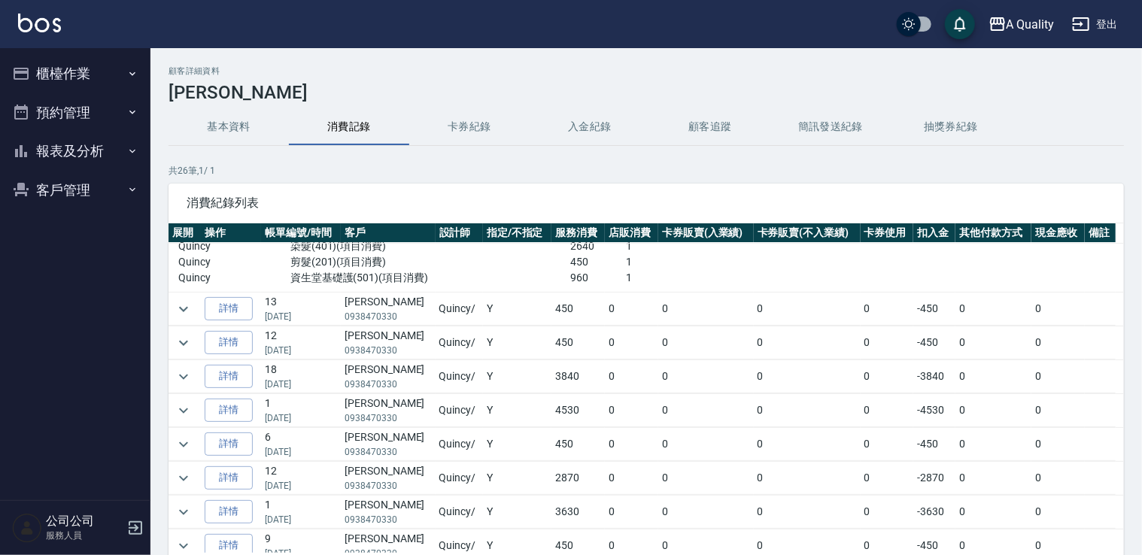
click at [195, 406] on td at bounding box center [184, 410] width 32 height 33
click at [186, 408] on icon "expand row" at bounding box center [183, 411] width 18 height 18
